Goal: Task Accomplishment & Management: Use online tool/utility

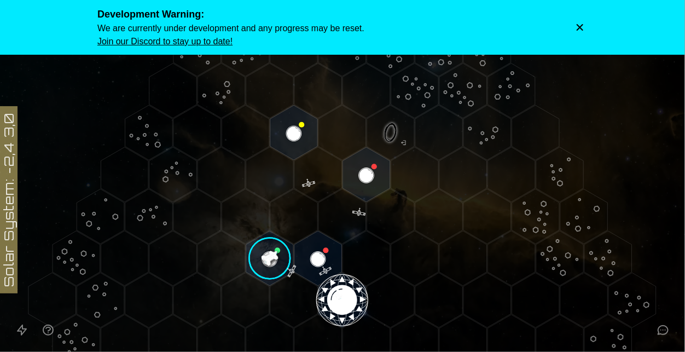
click at [575, 34] on button "Dismiss warning" at bounding box center [580, 27] width 15 height 15
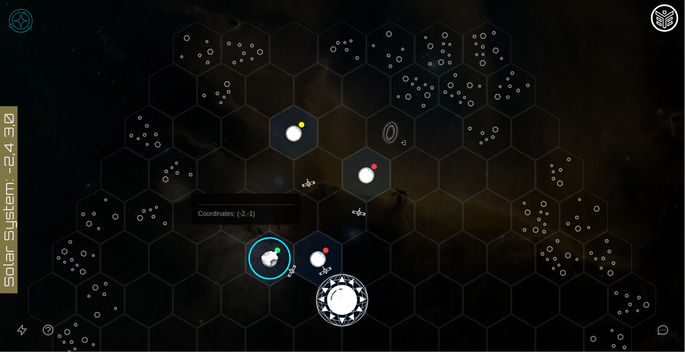
click at [258, 252] on image at bounding box center [270, 258] width 56 height 56
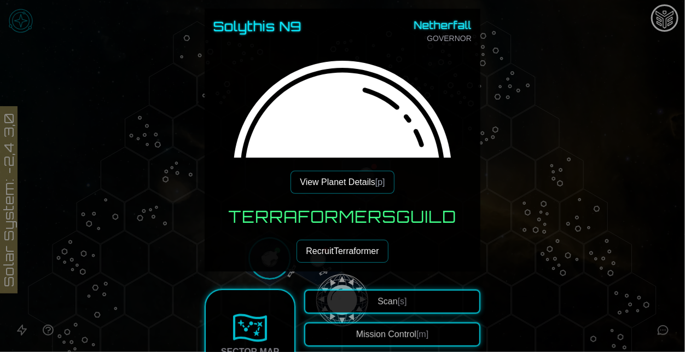
scroll to position [74, 0]
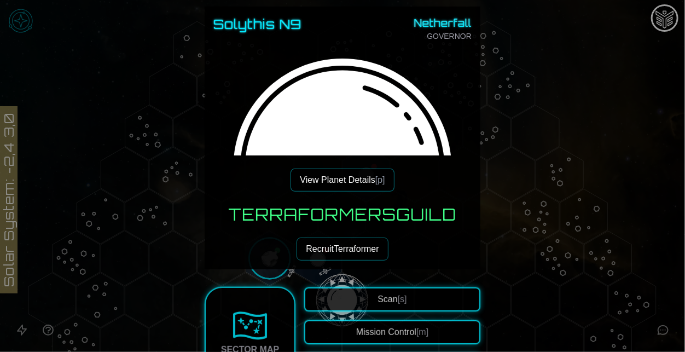
click at [331, 173] on button "View Planet Details [p]" at bounding box center [342, 180] width 103 height 23
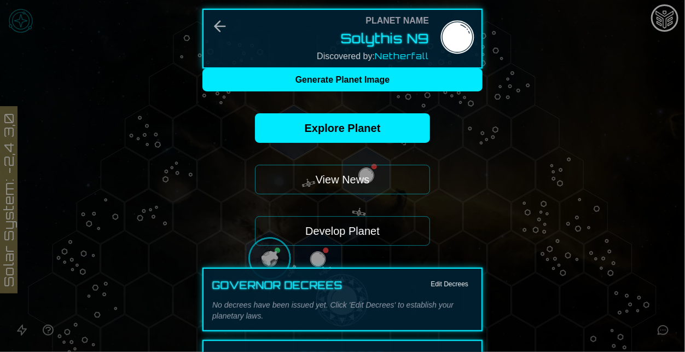
scroll to position [21, 0]
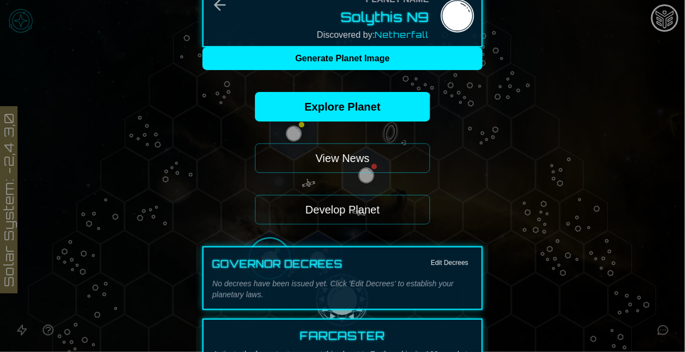
click at [361, 216] on button "Develop Planet" at bounding box center [342, 210] width 175 height 30
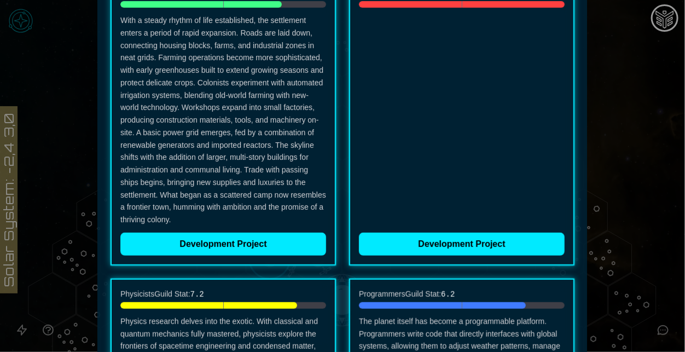
scroll to position [207, 0]
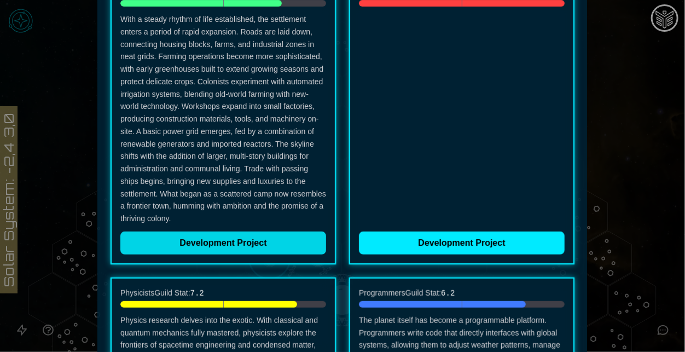
click at [257, 249] on button "Development Project" at bounding box center [223, 243] width 206 height 23
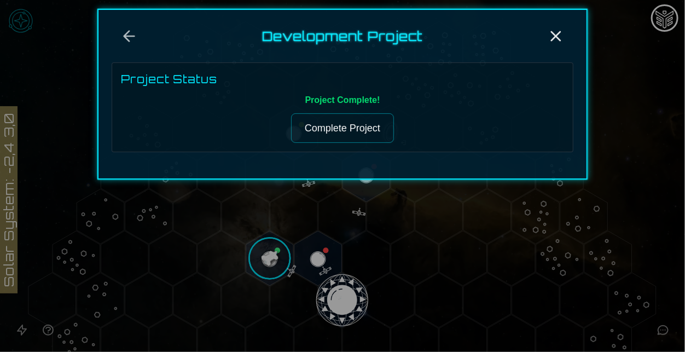
click at [319, 122] on button "Complete Project" at bounding box center [342, 128] width 103 height 30
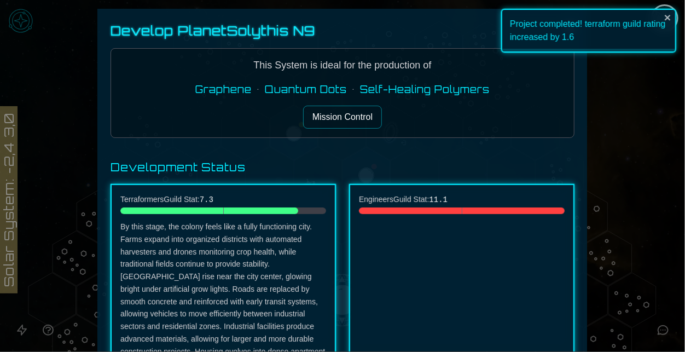
click at [342, 125] on button "Mission Control" at bounding box center [342, 117] width 79 height 23
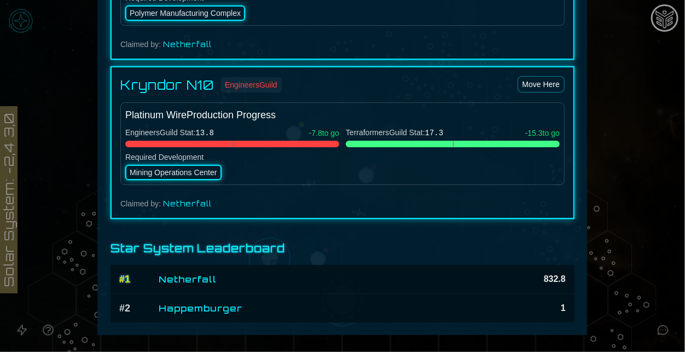
scroll to position [1556, 0]
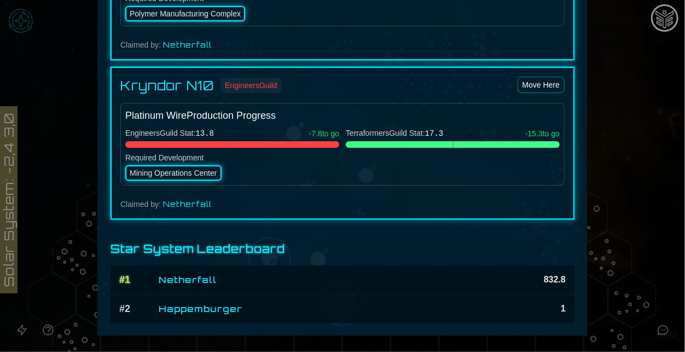
click at [633, 230] on div at bounding box center [342, 176] width 685 height 352
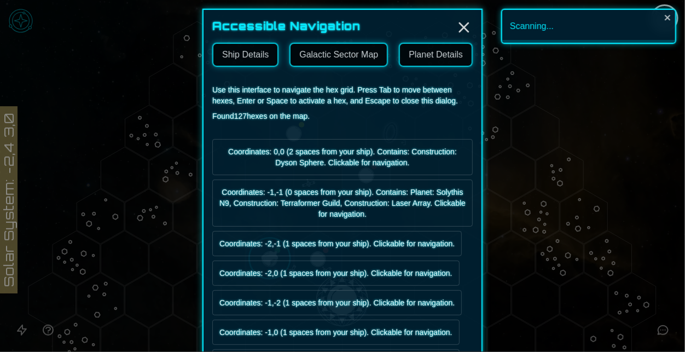
click at [346, 57] on link "Galactic Sector Map" at bounding box center [339, 55] width 99 height 24
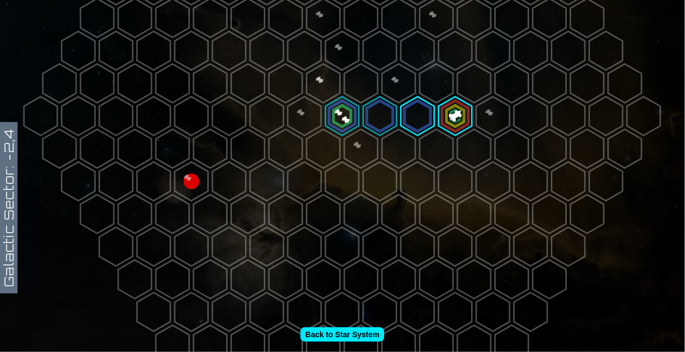
scroll to position [185, 0]
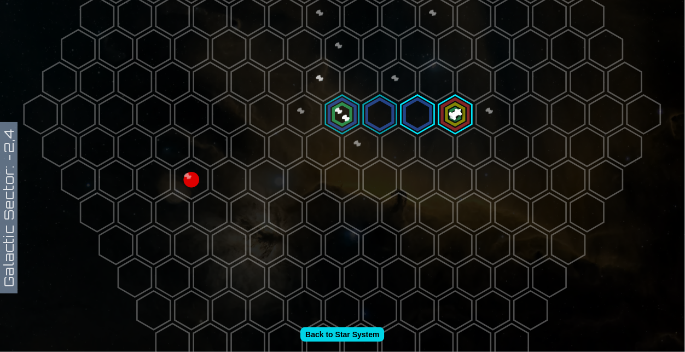
click at [371, 336] on link "Back to Star System" at bounding box center [342, 334] width 84 height 14
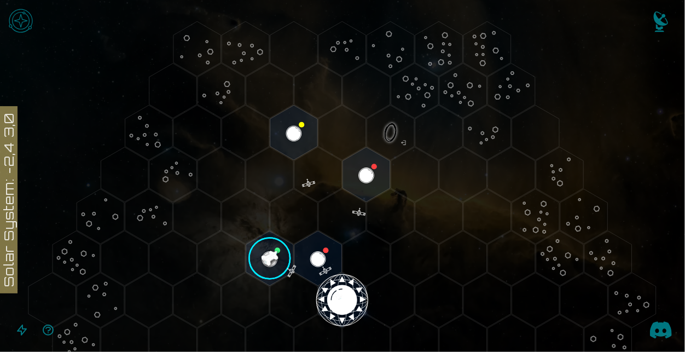
click at [657, 15] on img "Notifications" at bounding box center [661, 24] width 44 height 44
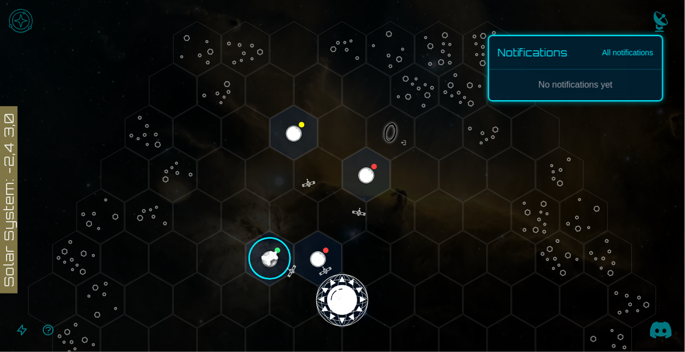
click at [657, 15] on img "Notifications" at bounding box center [661, 24] width 44 height 44
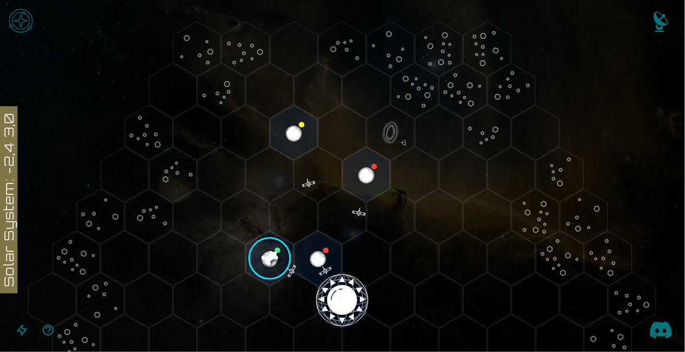
click at [13, 29] on img "Open game menu" at bounding box center [20, 20] width 33 height 33
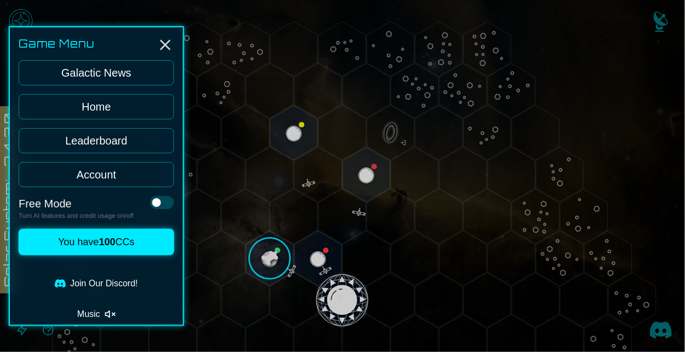
click at [279, 256] on div at bounding box center [342, 176] width 685 height 352
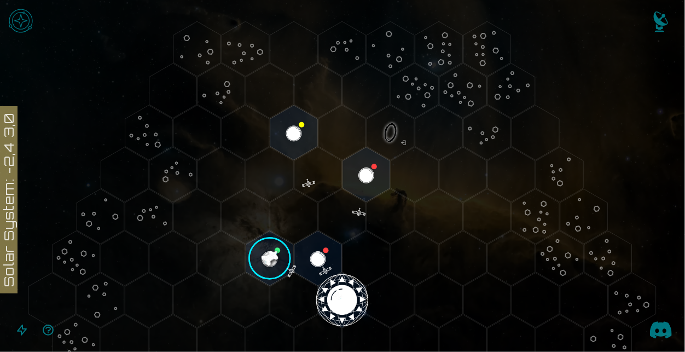
click at [279, 256] on image at bounding box center [270, 258] width 56 height 56
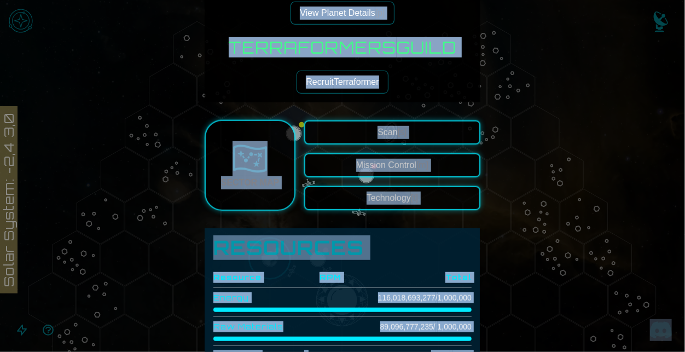
scroll to position [243, 0]
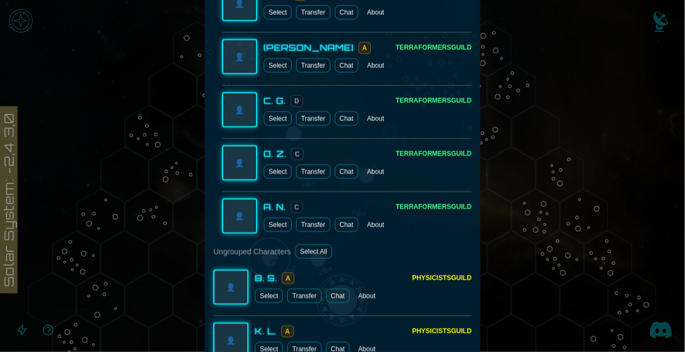
scroll to position [985, 0]
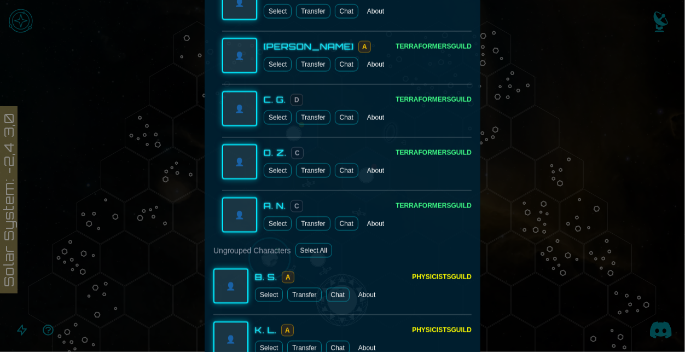
click at [319, 249] on button "Select All" at bounding box center [314, 250] width 37 height 14
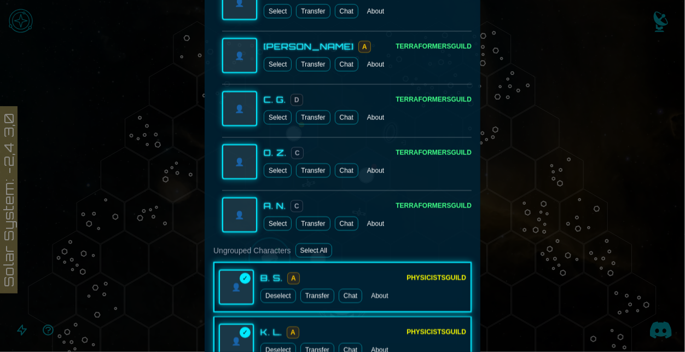
click at [319, 249] on button "Select All" at bounding box center [314, 250] width 37 height 14
click at [305, 250] on button "Select All" at bounding box center [314, 250] width 37 height 14
click at [279, 292] on button "Deselect" at bounding box center [279, 295] width 36 height 14
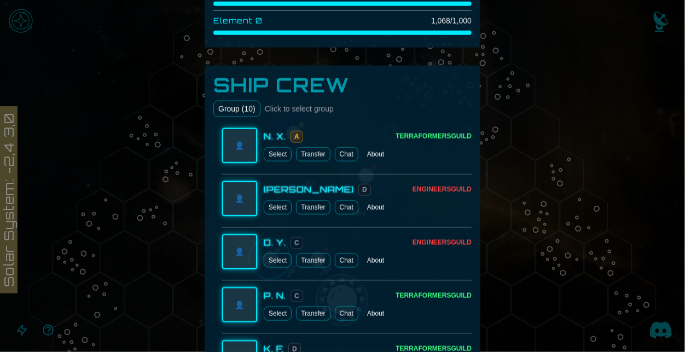
scroll to position [577, 0]
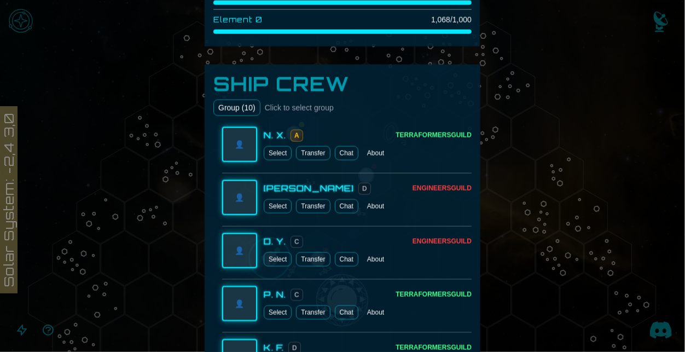
click at [234, 109] on button "Group ( 10 )" at bounding box center [236, 108] width 47 height 16
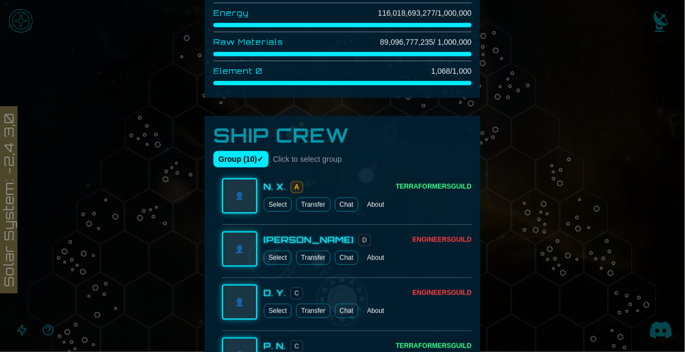
scroll to position [508, 0]
